Goal: Task Accomplishment & Management: Complete application form

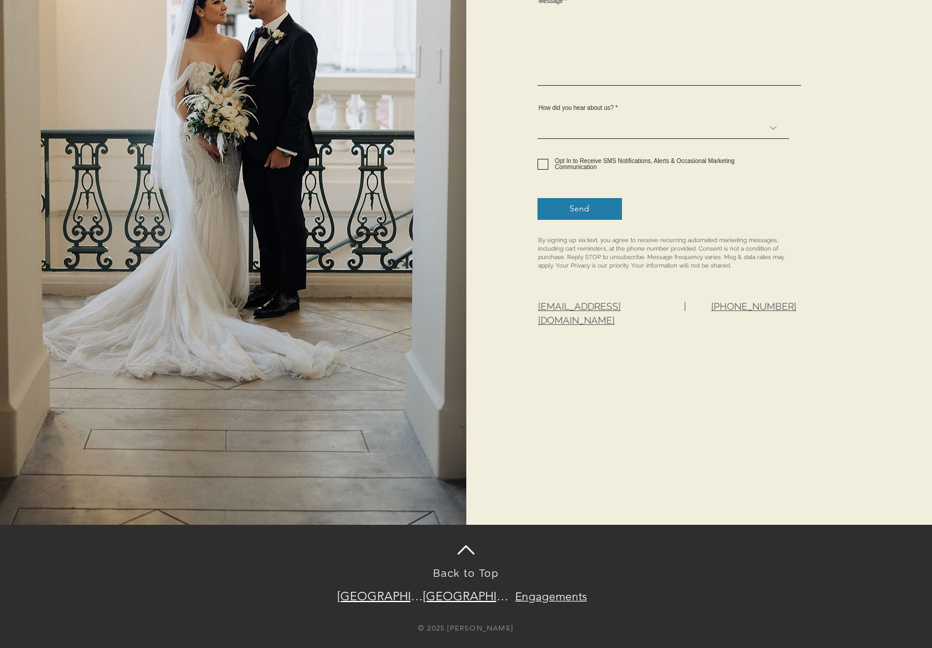
scroll to position [16, 0]
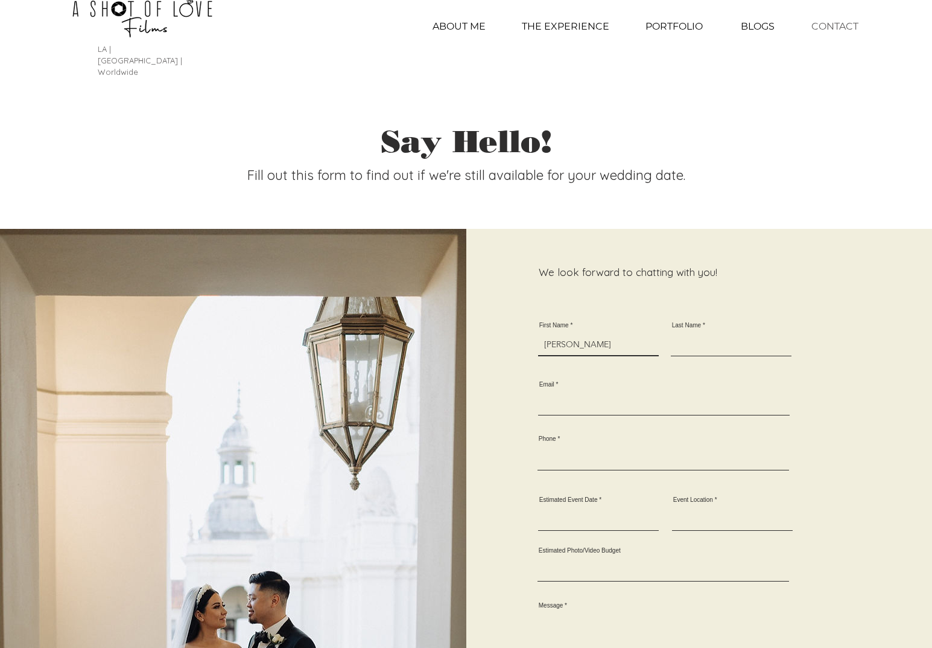
type input "[PERSON_NAME]"
type input "[EMAIL_ADDRESS][DOMAIN_NAME]"
type input "2144576402"
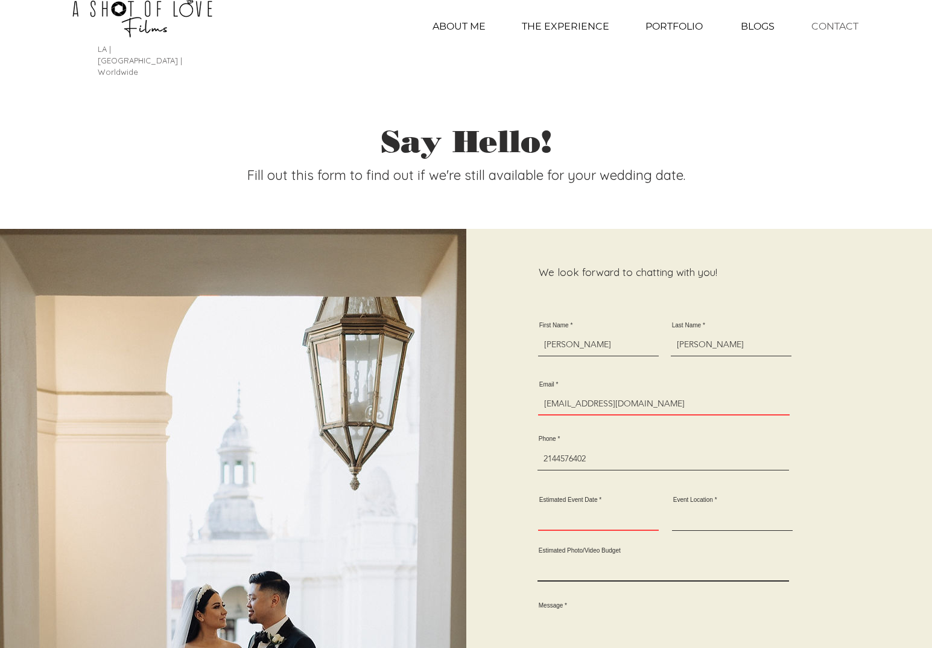
checkbox input "true"
select select "Instagram"
select select
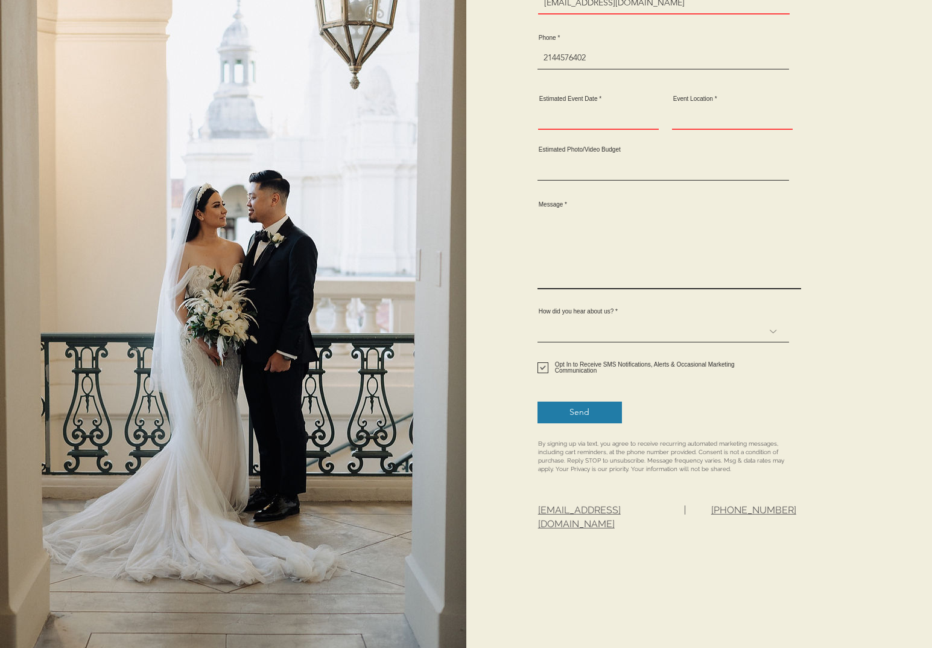
click at [669, 241] on textarea "Message" at bounding box center [670, 251] width 264 height 76
type textarea "Hi, I’m [PERSON_NAME], a digital advisor at Wix. I came across your website [DO…"
